Goal: Information Seeking & Learning: Learn about a topic

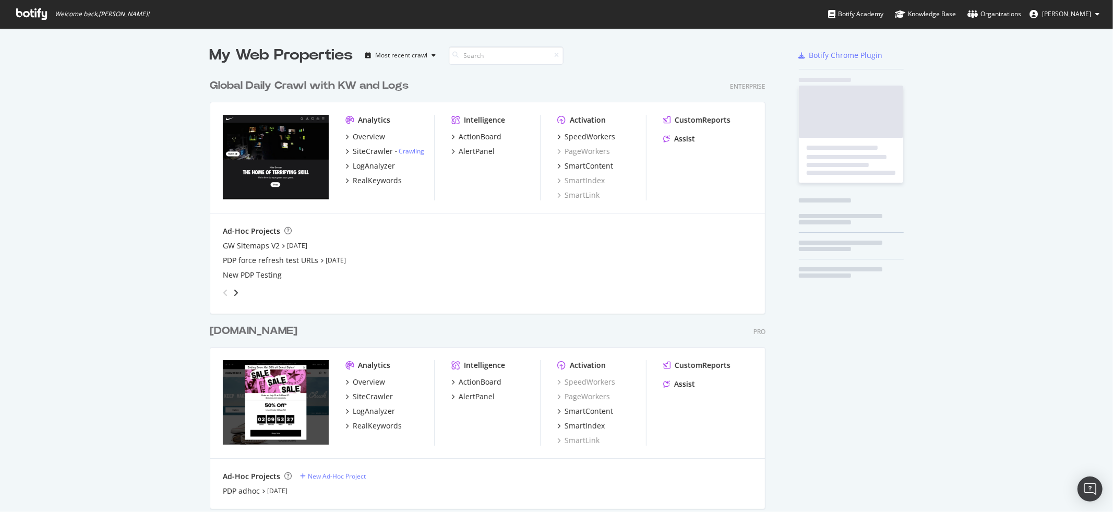
scroll to position [625, 564]
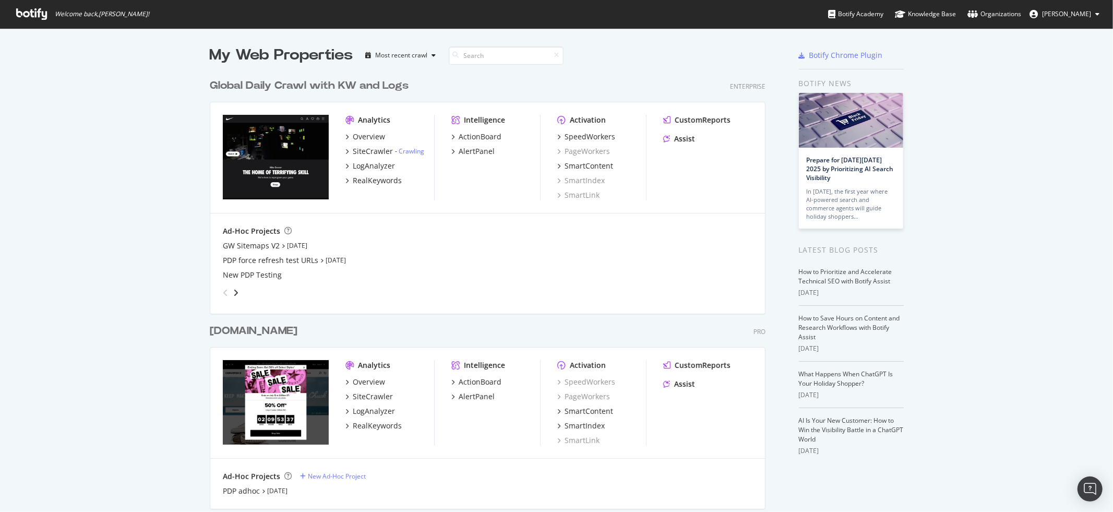
click at [235, 330] on div "[DOMAIN_NAME]" at bounding box center [254, 331] width 88 height 15
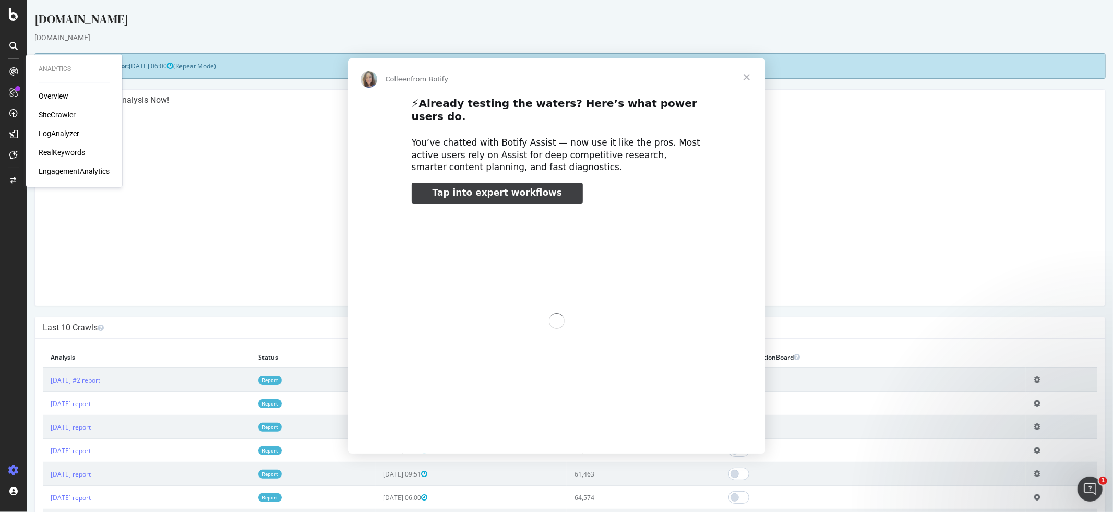
click at [50, 137] on div "Intercom messenger" at bounding box center [556, 256] width 1113 height 512
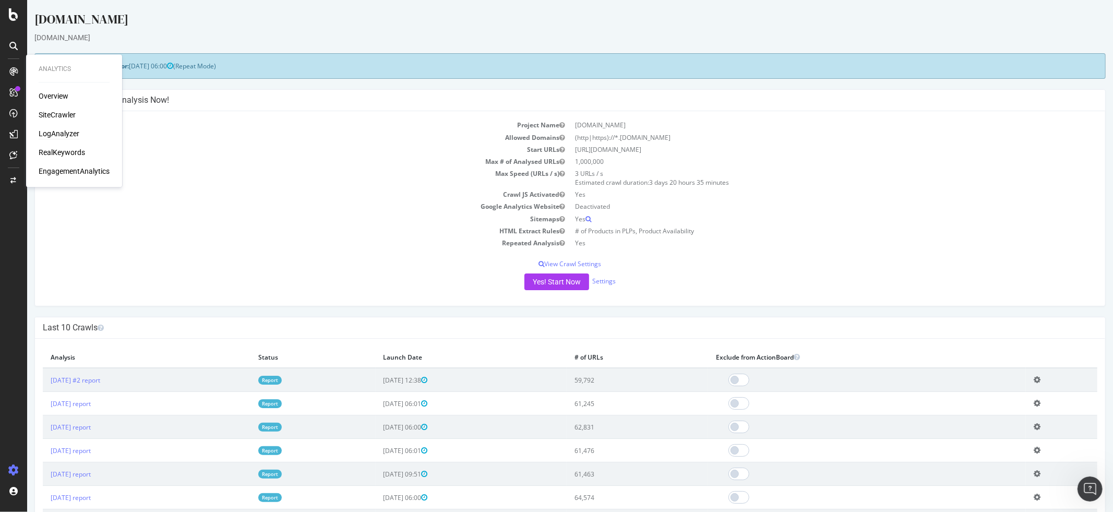
click at [62, 134] on div "LogAnalyzer" at bounding box center [59, 134] width 41 height 10
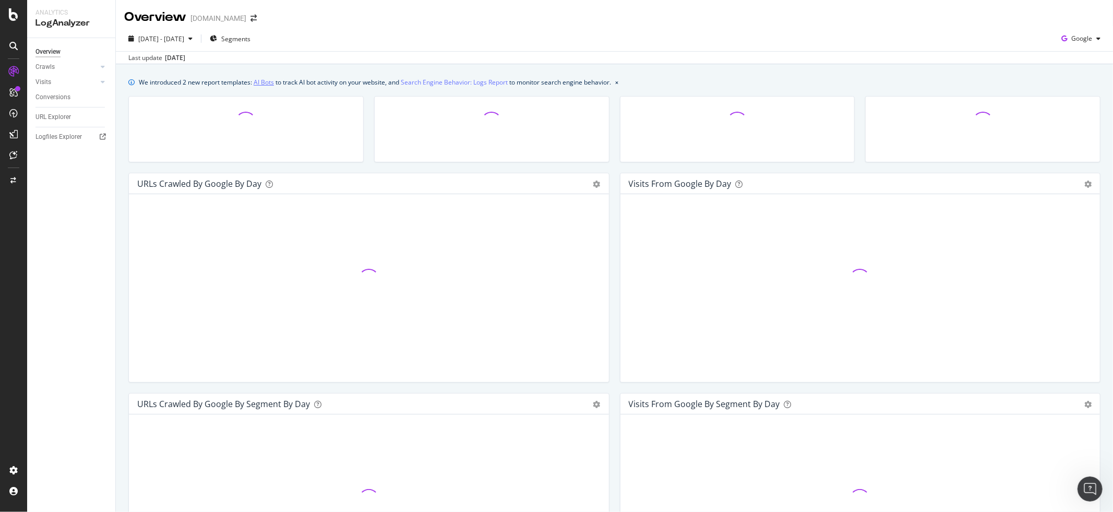
click at [266, 82] on link "AI Bots" at bounding box center [264, 82] width 20 height 11
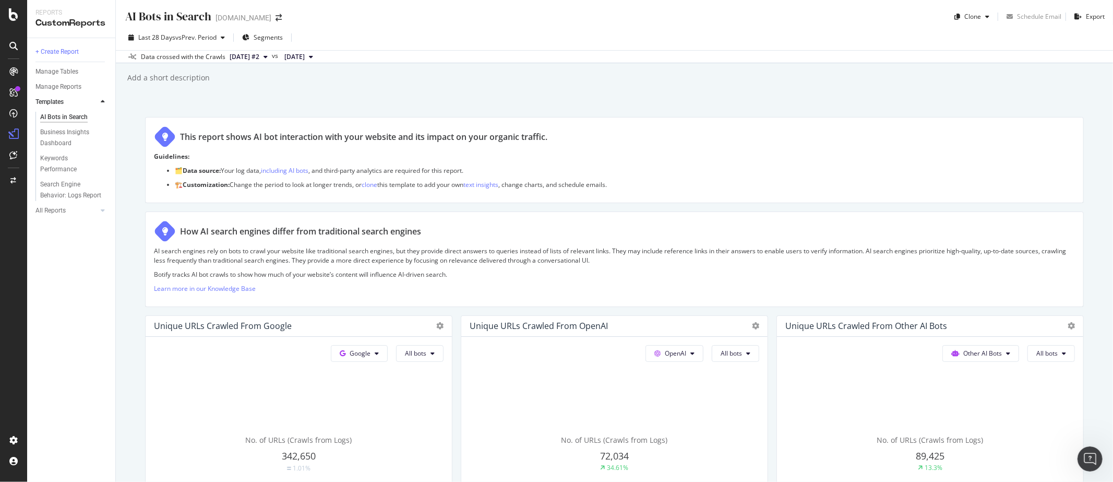
click at [241, 55] on span "[DATE] #2" at bounding box center [245, 56] width 30 height 9
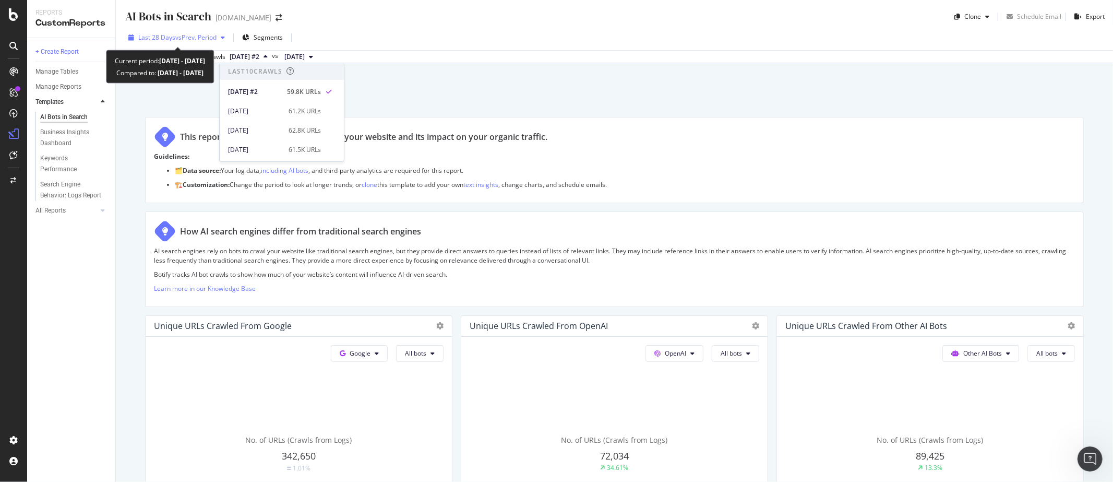
click at [163, 37] on span "Last 28 Days" at bounding box center [156, 37] width 37 height 9
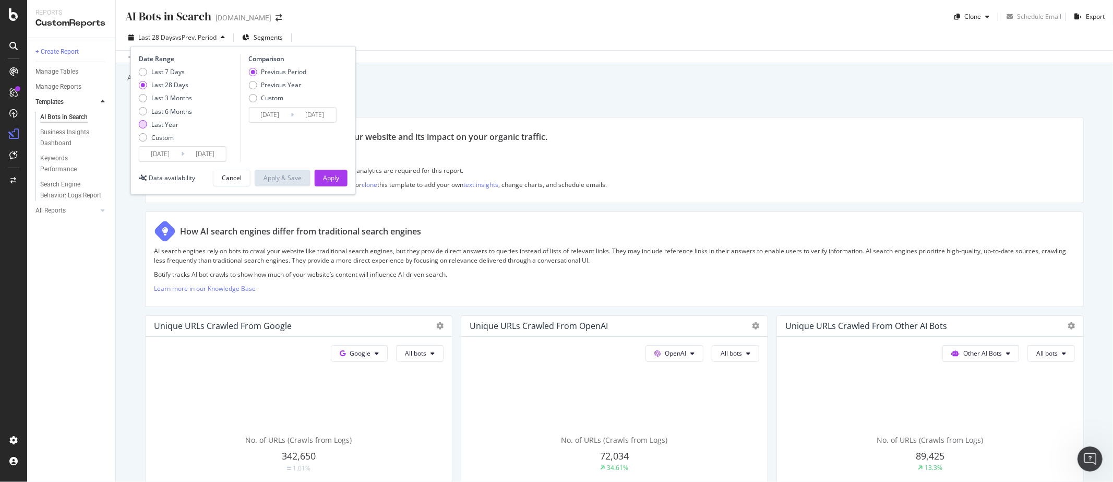
click at [157, 125] on div "Last Year" at bounding box center [164, 124] width 27 height 9
type input "[DATE]"
click at [327, 177] on div "Apply" at bounding box center [331, 177] width 16 height 9
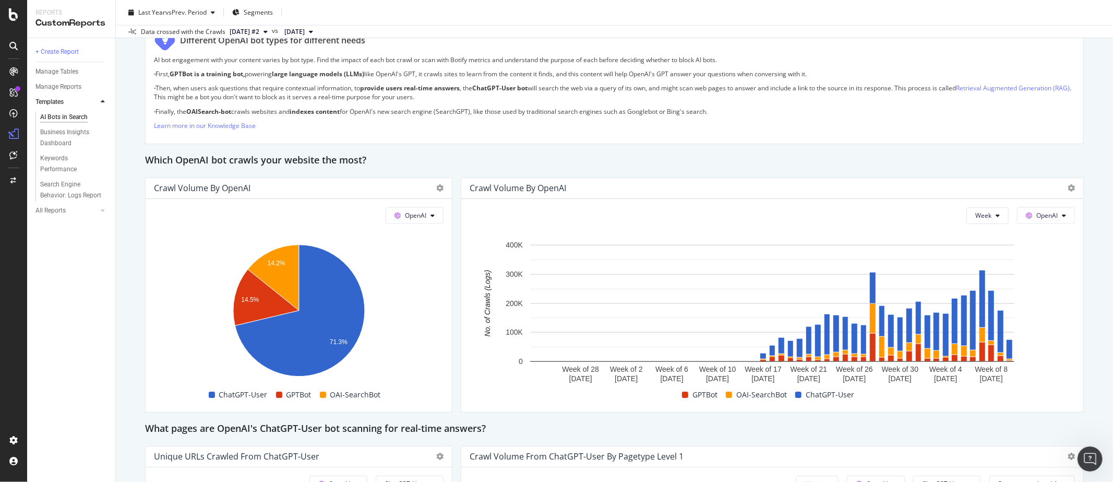
scroll to position [795, 0]
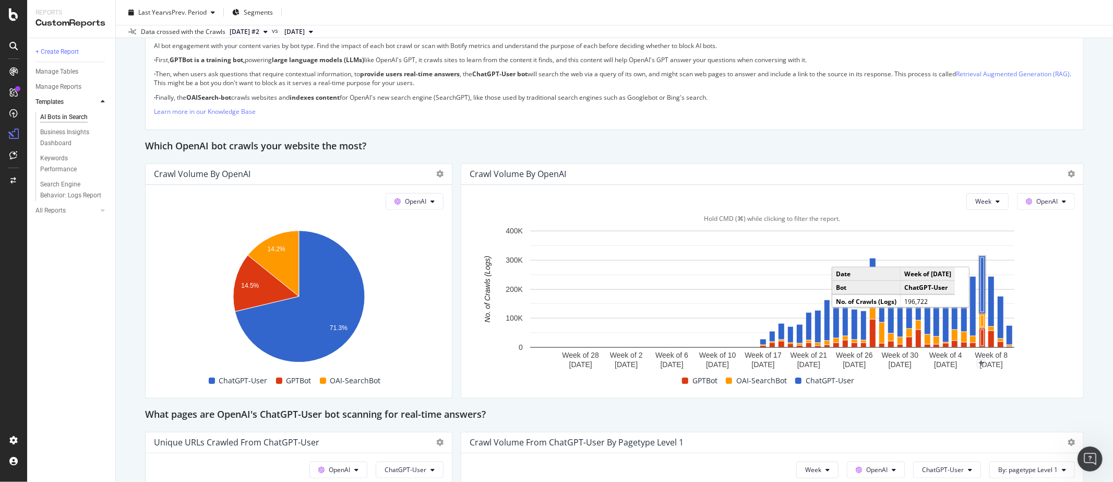
click at [981, 294] on rect "A chart." at bounding box center [982, 284] width 3 height 54
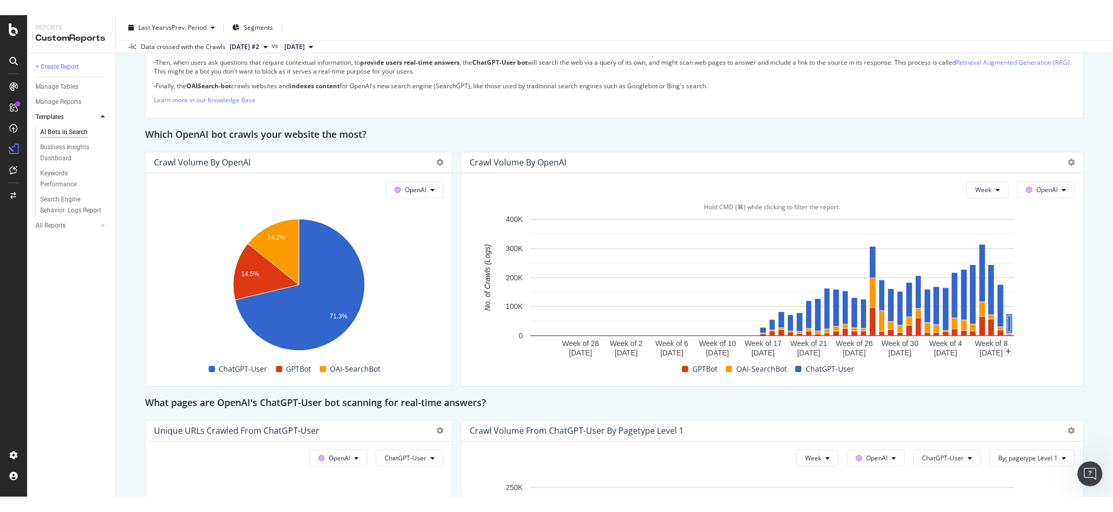
scroll to position [783, 0]
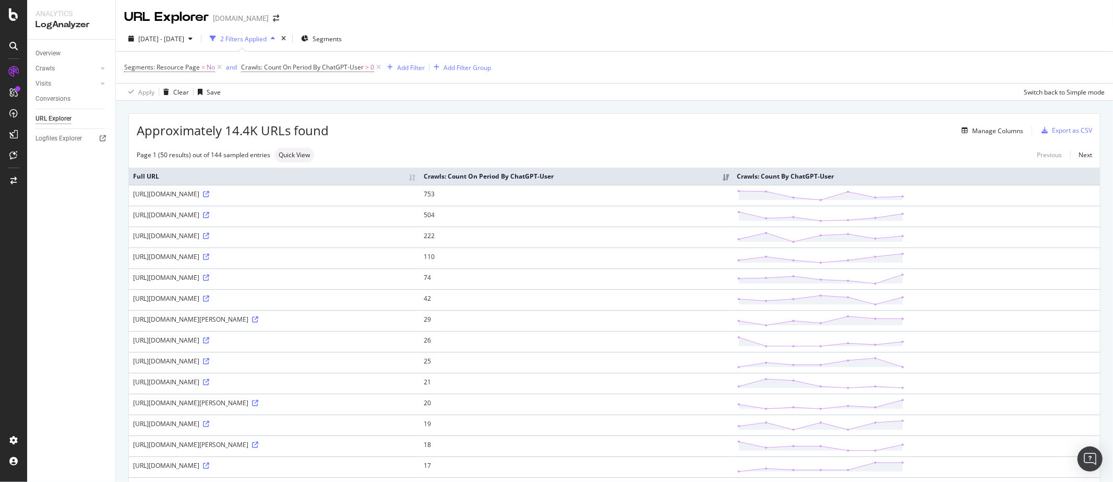
click at [420, 202] on td "https://www.converse.com/shop/p/run-star-hike-canvas-platform-unisex-high-top-s…" at bounding box center [274, 195] width 291 height 21
click at [985, 127] on div "Manage Columns" at bounding box center [997, 130] width 51 height 9
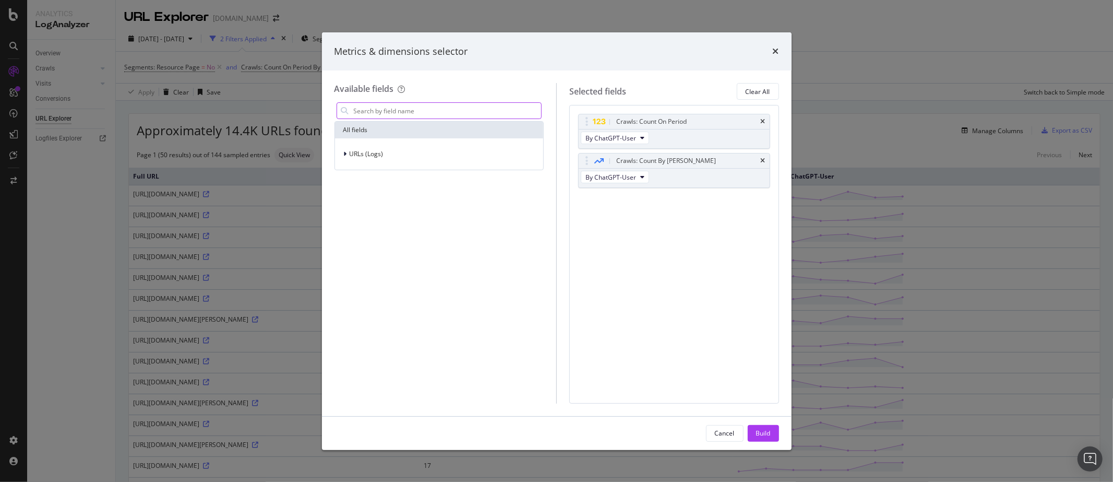
click at [426, 109] on input "modal" at bounding box center [447, 111] width 189 height 16
click at [346, 149] on div "modal" at bounding box center [346, 154] width 6 height 10
click at [350, 200] on icon "modal" at bounding box center [351, 202] width 3 height 6
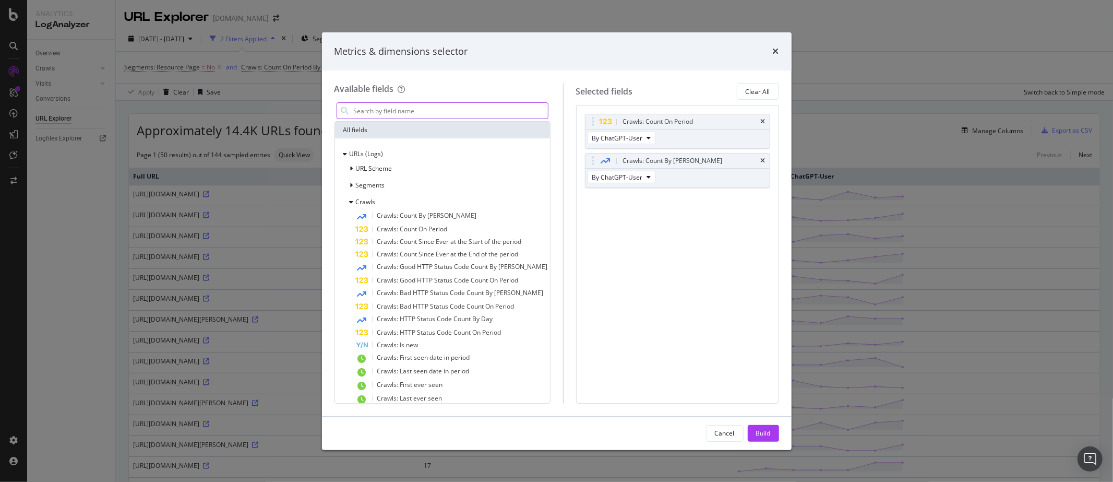
click at [439, 105] on input "modal" at bounding box center [450, 111] width 195 height 16
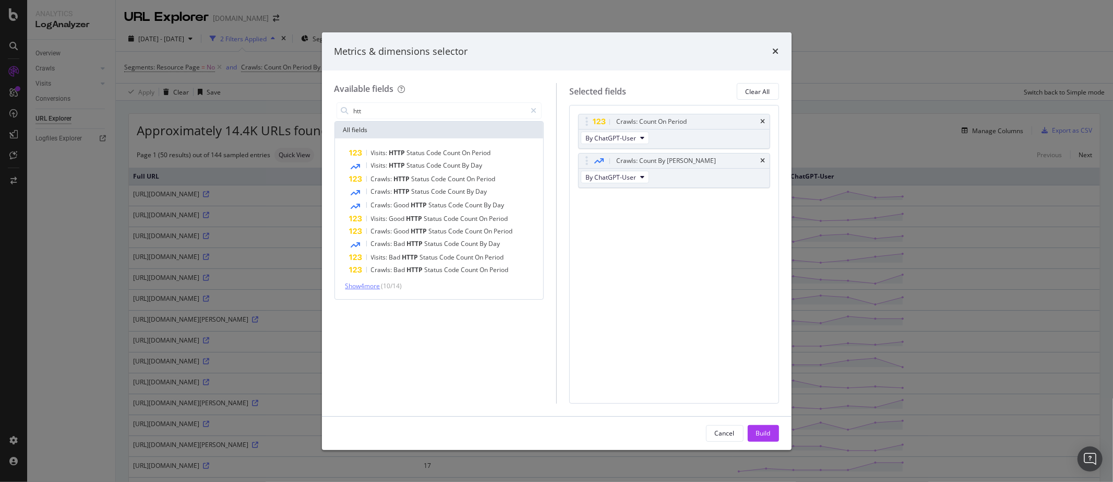
click at [374, 284] on span "Show 4 more" at bounding box center [363, 285] width 35 height 9
click at [379, 109] on input "htt" at bounding box center [440, 111] width 174 height 16
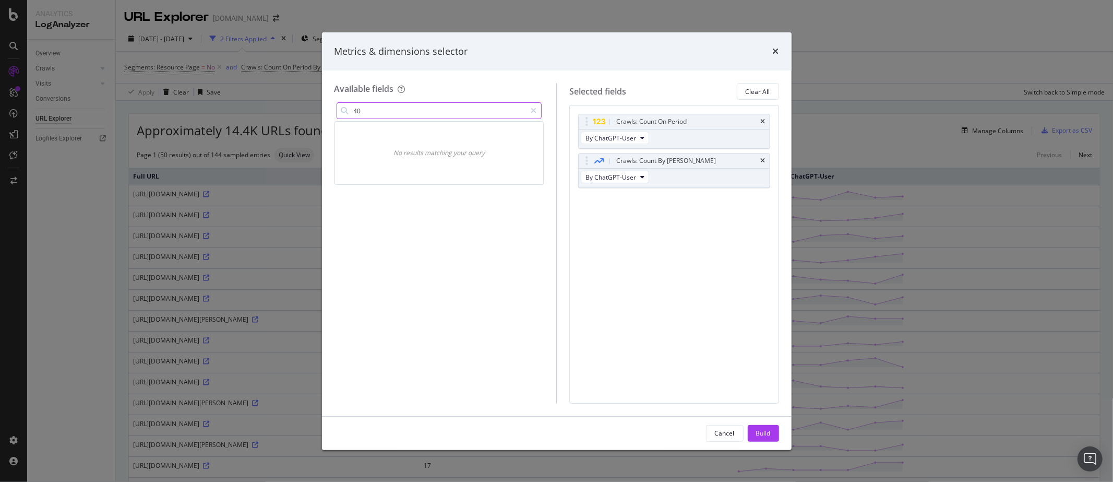
type input "4"
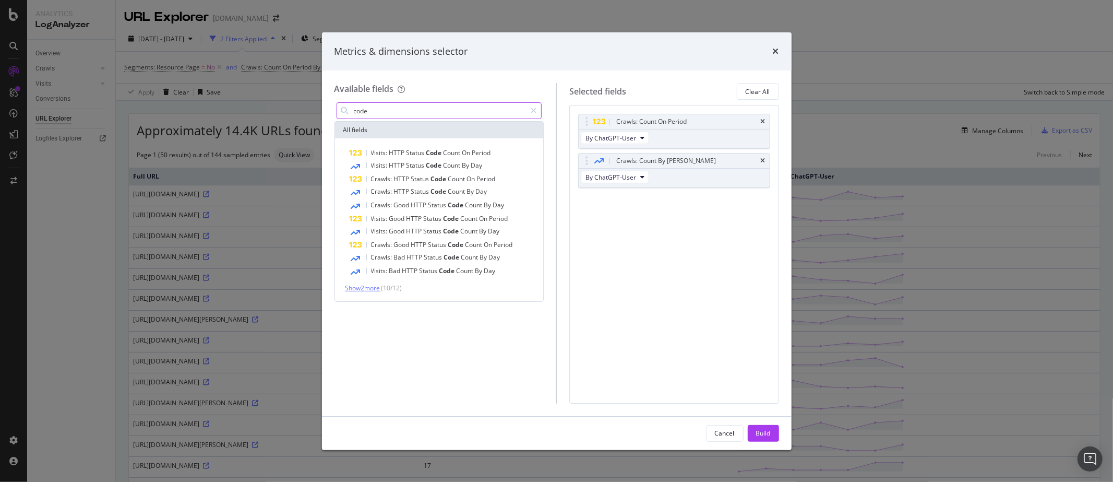
type input "code"
click at [358, 290] on span "Show 2 more" at bounding box center [363, 287] width 35 height 9
click at [788, 38] on div "Metrics & dimensions selector" at bounding box center [557, 51] width 470 height 39
click at [776, 47] on icon "times" at bounding box center [776, 51] width 6 height 8
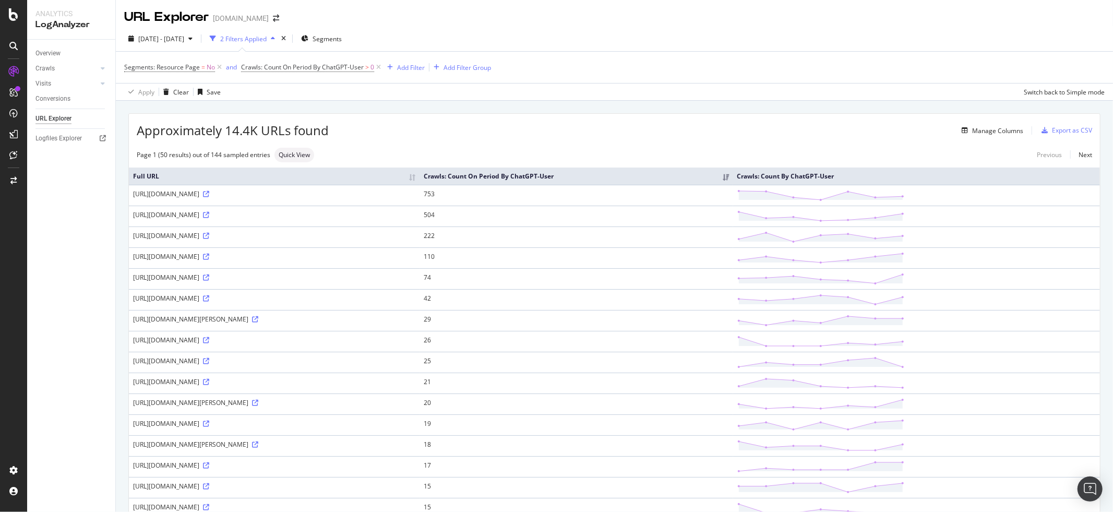
click at [647, 135] on div "Manage Columns" at bounding box center [676, 130] width 695 height 13
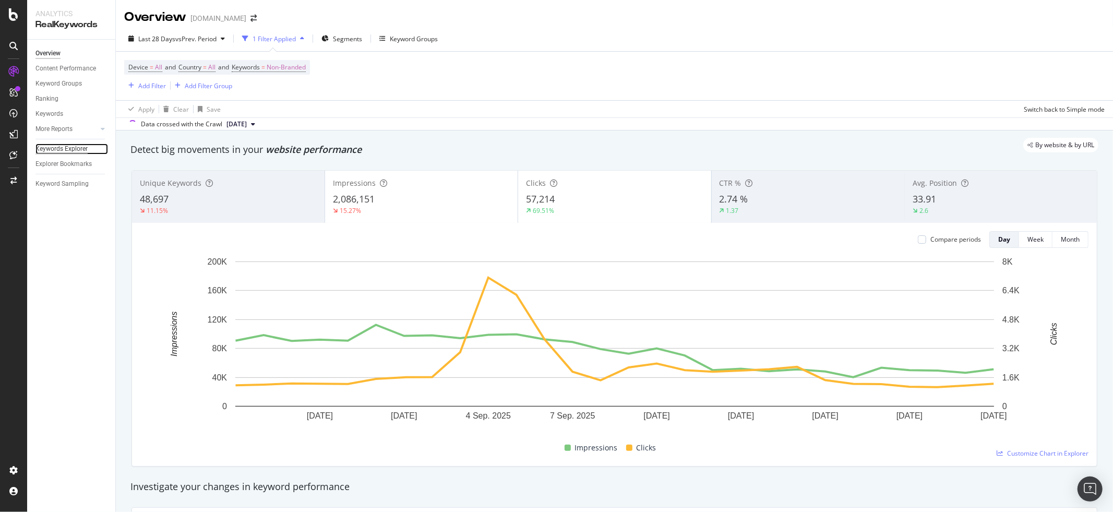
click at [70, 146] on div "Keywords Explorer" at bounding box center [61, 149] width 52 height 11
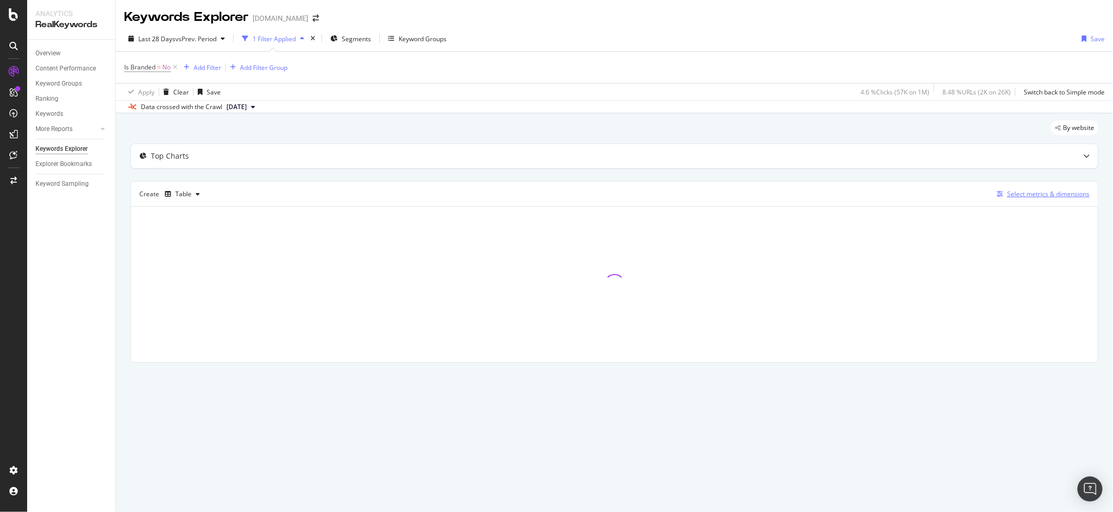
click at [1006, 200] on div "Select metrics & dimensions" at bounding box center [1041, 193] width 97 height 11
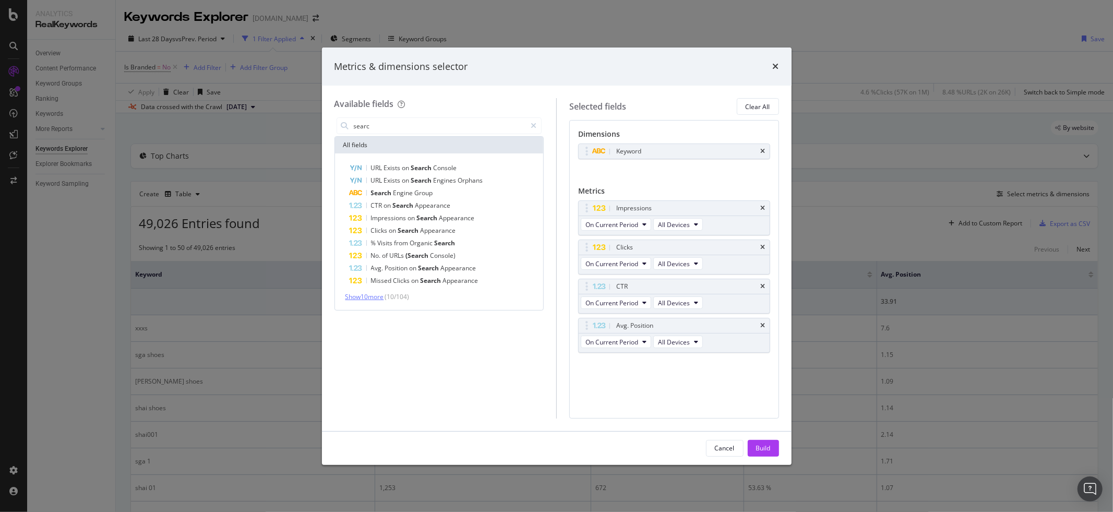
click at [369, 296] on span "Show 10 more" at bounding box center [365, 296] width 39 height 9
click at [382, 125] on input "searc" at bounding box center [440, 126] width 174 height 16
type input "volum"
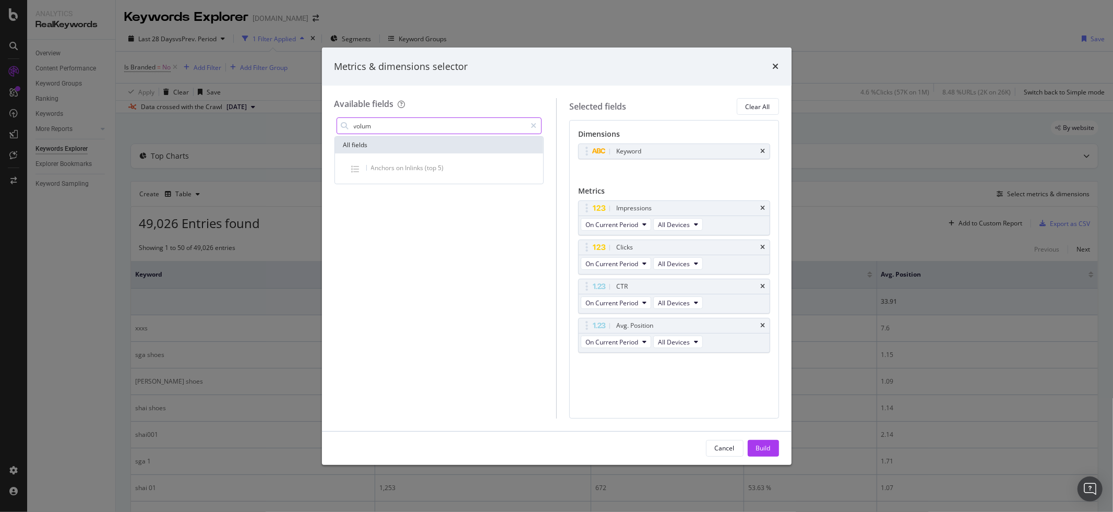
click at [364, 121] on input "volum" at bounding box center [440, 126] width 174 height 16
click at [367, 124] on input "volum" at bounding box center [440, 126] width 174 height 16
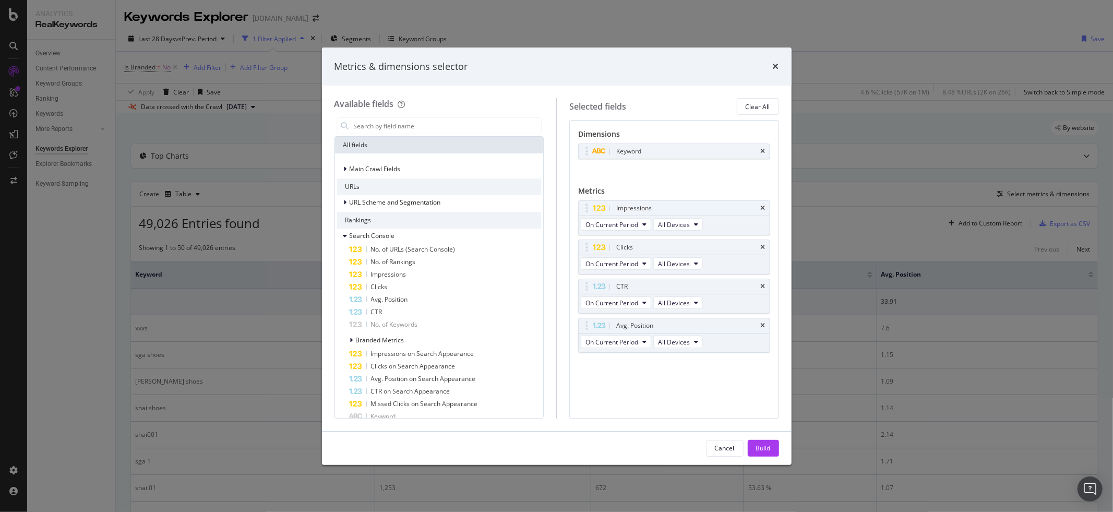
click at [545, 130] on div "Available fields All fields Main Crawl Fields URLs URL Scheme and Segmentation …" at bounding box center [446, 258] width 222 height 320
click at [774, 66] on icon "times" at bounding box center [776, 66] width 6 height 8
